Goal: Transaction & Acquisition: Obtain resource

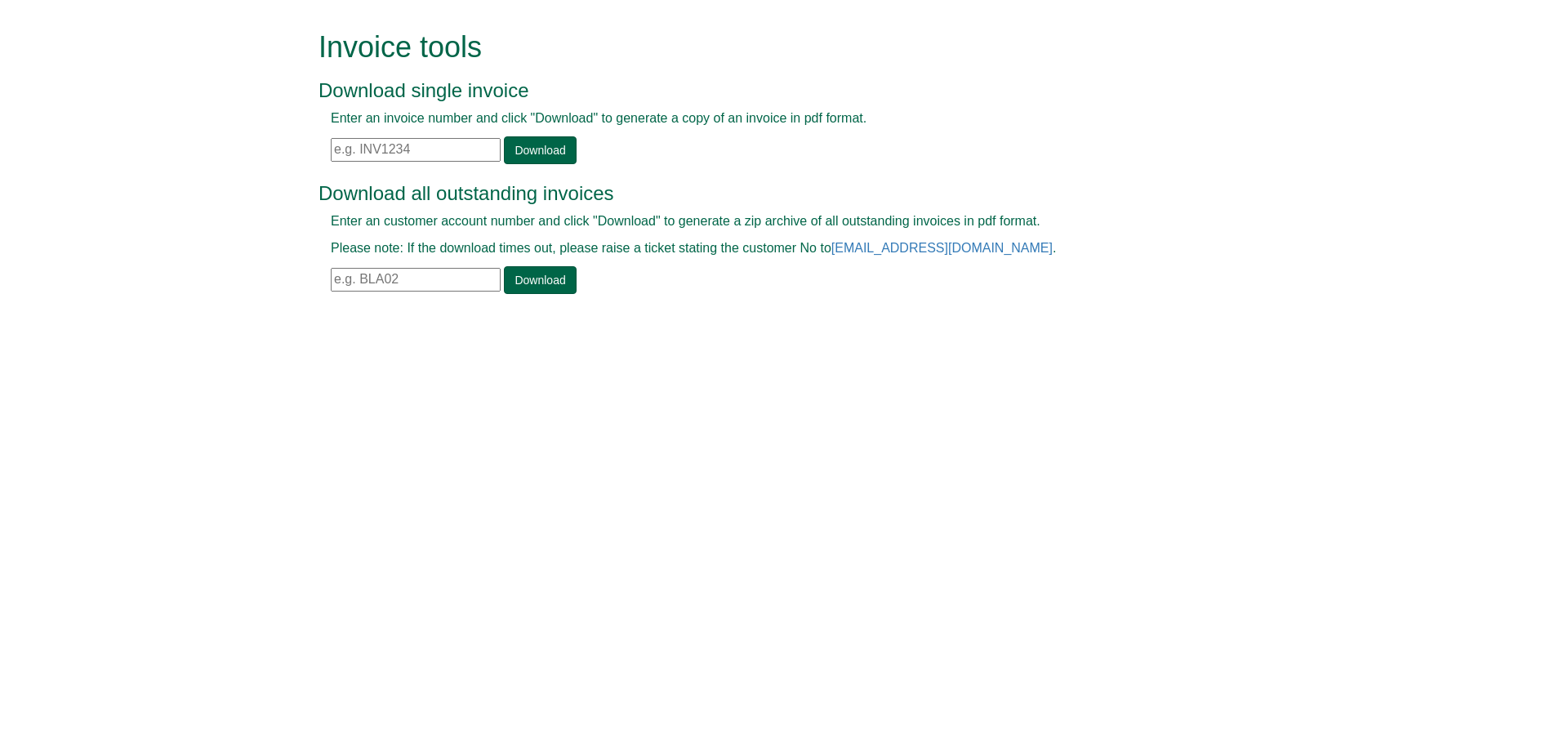
click at [462, 140] on input "text" at bounding box center [415, 150] width 170 height 24
paste input "INV1334991"
click at [533, 159] on link "Download" at bounding box center [539, 150] width 72 height 28
click at [1296, 328] on html "Invoice tools Download single invoice Enter an invoice number and click "Downlo…" at bounding box center [784, 164] width 1568 height 328
click at [426, 153] on input "INV1334991" at bounding box center [415, 150] width 170 height 24
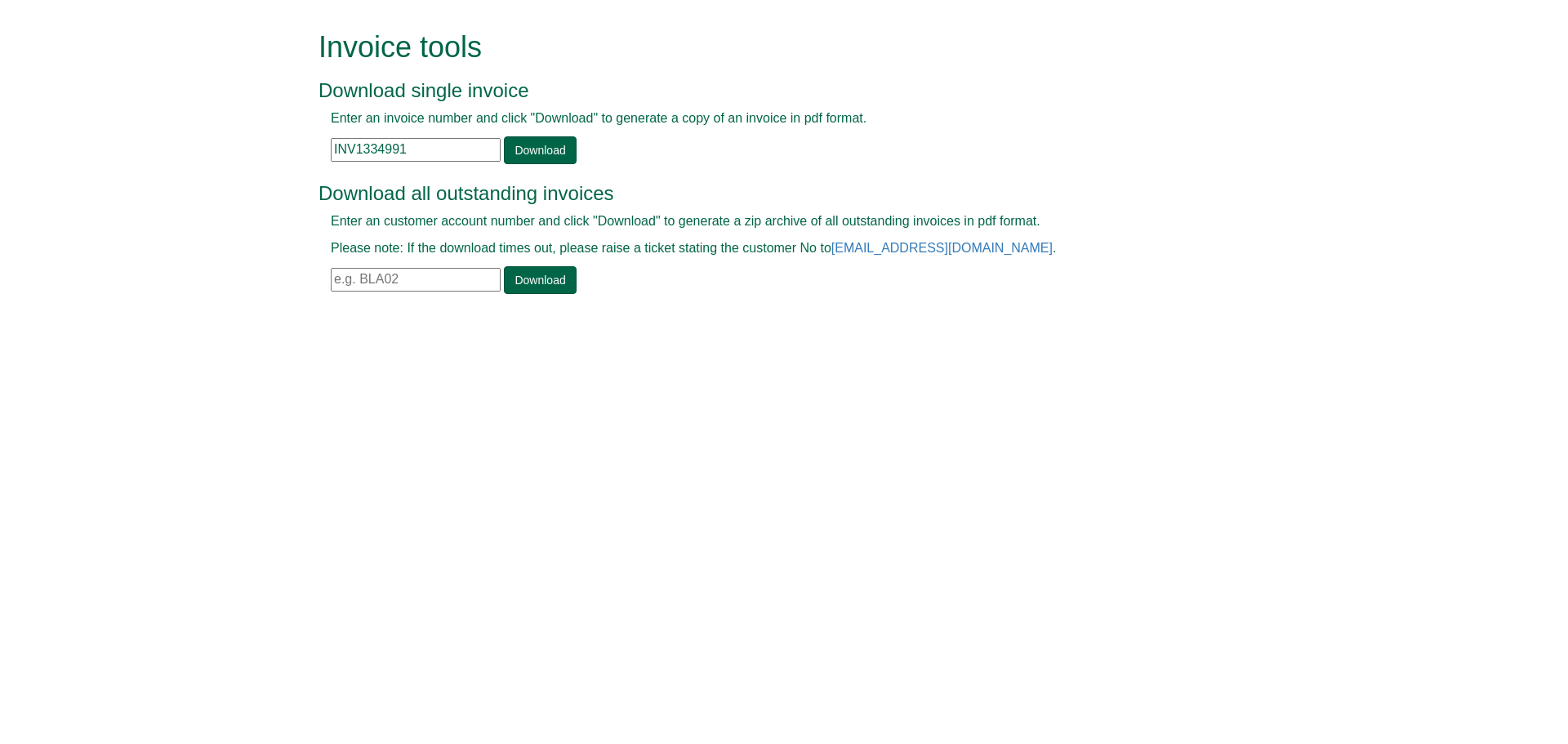
click at [426, 153] on input "INV1334991" at bounding box center [415, 150] width 170 height 24
paste input "42147"
type input "INV1342147"
click at [537, 166] on div "Invalid invoice number" at bounding box center [765, 166] width 895 height 1
click at [537, 155] on link "Download" at bounding box center [539, 150] width 72 height 28
